Goal: Task Accomplishment & Management: Complete application form

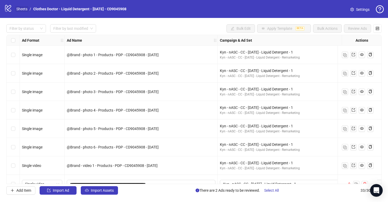
click at [25, 8] on link "Sheets" at bounding box center [21, 9] width 13 height 6
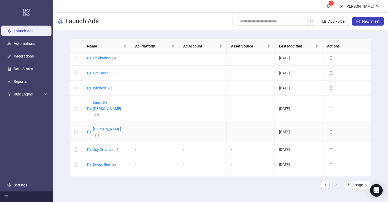
scroll to position [284, 0]
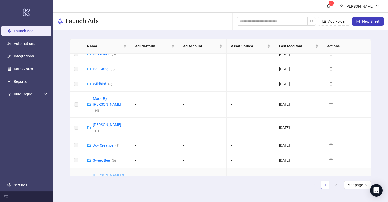
click at [113, 173] on link "[PERSON_NAME] & [PERSON_NAME] ([GEOGRAPHIC_DATA]) ( 9 )" at bounding box center [112, 184] width 38 height 22
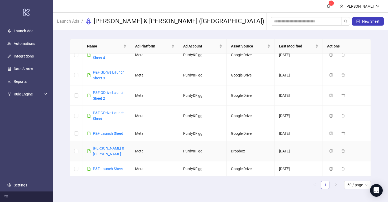
scroll to position [44, 0]
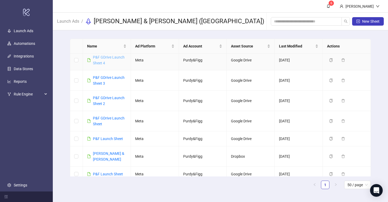
click at [106, 56] on link "P&F GDrive Launch Sheet 4" at bounding box center [109, 60] width 32 height 10
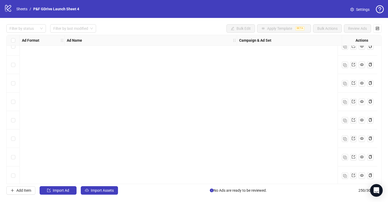
scroll to position [4483, 0]
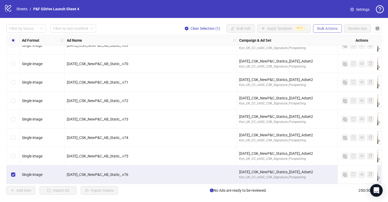
click at [330, 30] on span "Bulk Actions" at bounding box center [327, 28] width 20 height 4
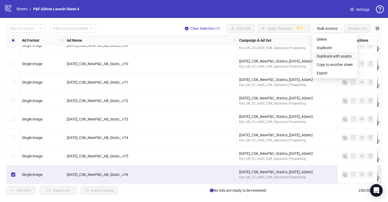
click at [335, 56] on span "Duplicate with assets" at bounding box center [335, 56] width 36 height 6
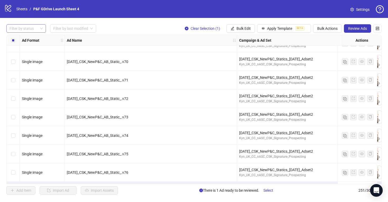
scroll to position [4501, 0]
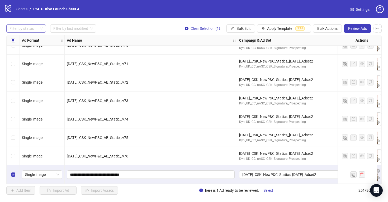
click at [30, 28] on div at bounding box center [23, 28] width 32 height 7
click at [26, 40] on div "Draft" at bounding box center [26, 39] width 31 height 6
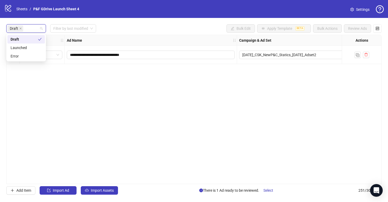
scroll to position [0, 0]
click at [204, 115] on div "**********" at bounding box center [193, 109] width 375 height 149
click at [200, 51] on span "**********" at bounding box center [151, 55] width 168 height 8
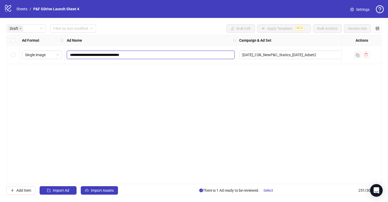
click at [196, 55] on input "**********" at bounding box center [150, 55] width 160 height 6
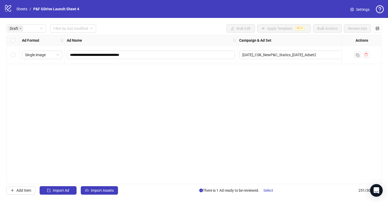
click at [130, 69] on div "**********" at bounding box center [193, 109] width 375 height 149
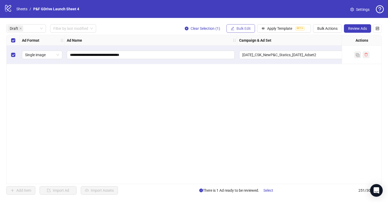
click at [242, 29] on span "Bulk Edit" at bounding box center [243, 28] width 14 height 4
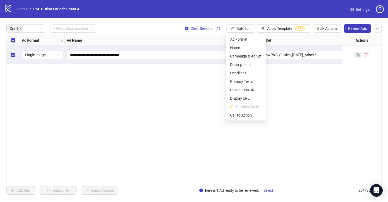
click at [196, 88] on div "**********" at bounding box center [193, 109] width 375 height 149
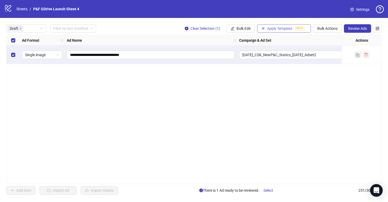
click at [283, 29] on span "Apply Template" at bounding box center [279, 28] width 25 height 4
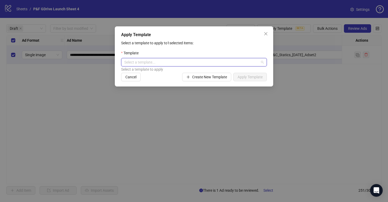
click at [258, 61] on input "search" at bounding box center [191, 62] width 135 height 8
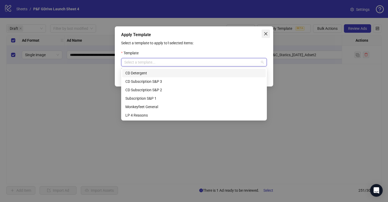
click at [264, 34] on icon "close" at bounding box center [266, 34] width 4 height 4
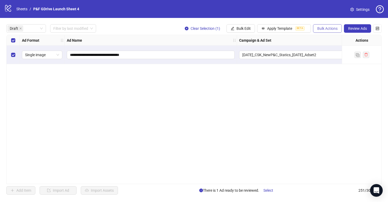
click at [330, 27] on span "Bulk Actions" at bounding box center [327, 28] width 20 height 4
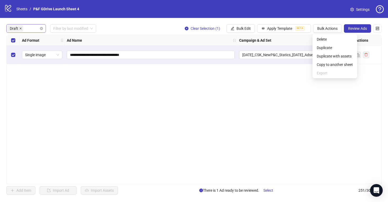
click at [19, 29] on icon "close" at bounding box center [20, 28] width 3 height 3
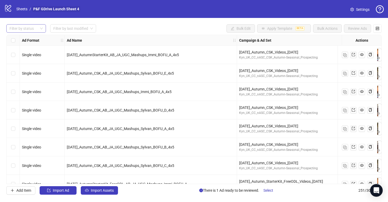
click at [42, 8] on link "P&F GDrive Launch Sheet 4" at bounding box center [56, 9] width 48 height 6
click at [22, 11] on link "Sheets" at bounding box center [21, 9] width 13 height 6
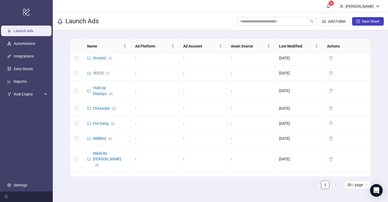
scroll to position [284, 0]
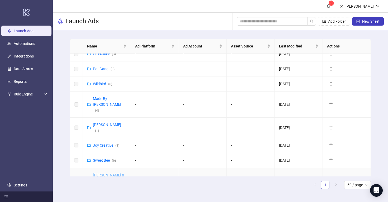
click at [110, 173] on link "[PERSON_NAME] & [PERSON_NAME] ([GEOGRAPHIC_DATA]) ( 9 )" at bounding box center [112, 184] width 38 height 22
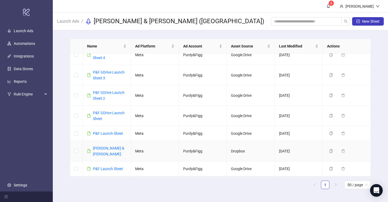
scroll to position [44, 0]
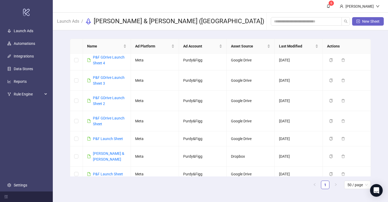
click at [367, 24] on button "New Sheet" at bounding box center [368, 21] width 32 height 8
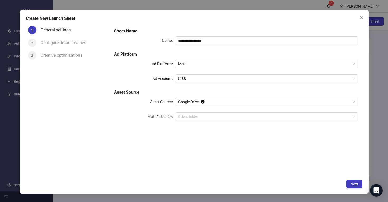
click at [59, 47] on div "Configure default values" at bounding box center [74, 45] width 67 height 13
click at [60, 42] on div "Configure default values" at bounding box center [66, 43] width 50 height 8
click at [353, 184] on span "Next" at bounding box center [355, 184] width 8 height 4
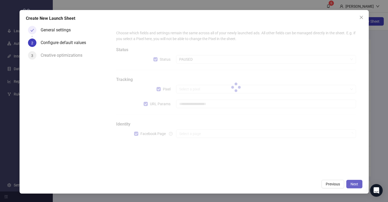
type input "**********"
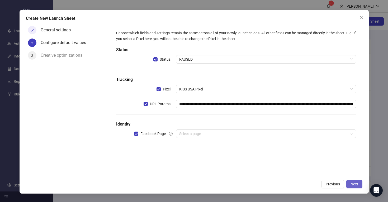
click at [359, 184] on button "Next" at bounding box center [354, 184] width 16 height 8
click at [214, 134] on input "search" at bounding box center [263, 134] width 169 height 8
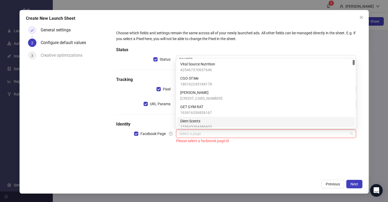
click at [207, 119] on span "Diem Scents" at bounding box center [196, 121] width 32 height 6
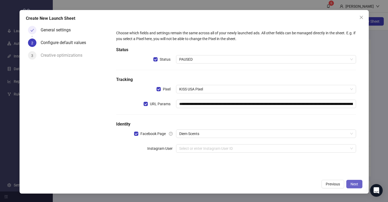
click at [349, 180] on button "Next" at bounding box center [354, 184] width 16 height 8
click at [225, 148] on input "search" at bounding box center [263, 149] width 169 height 8
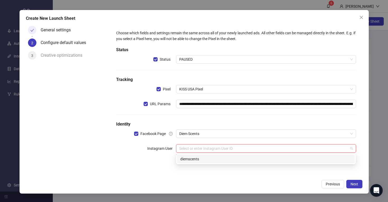
click at [212, 158] on div "diemscents" at bounding box center [265, 159] width 171 height 6
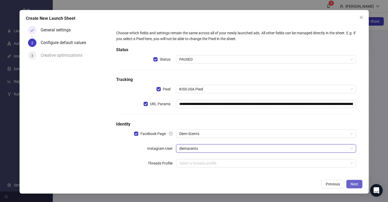
click at [355, 183] on span "Next" at bounding box center [355, 184] width 8 height 4
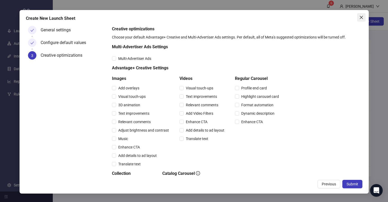
click at [363, 17] on icon "close" at bounding box center [361, 17] width 4 height 4
